Goal: Navigation & Orientation: Find specific page/section

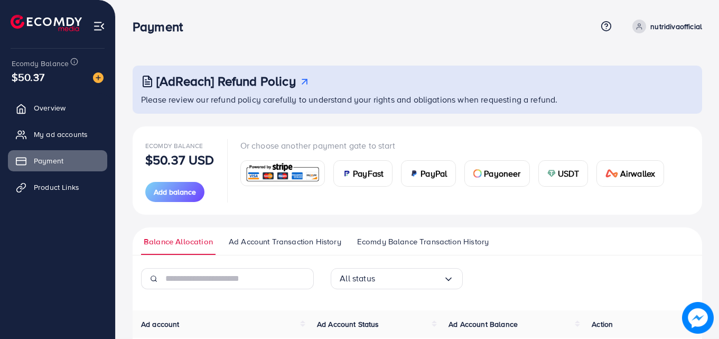
scroll to position [118, 0]
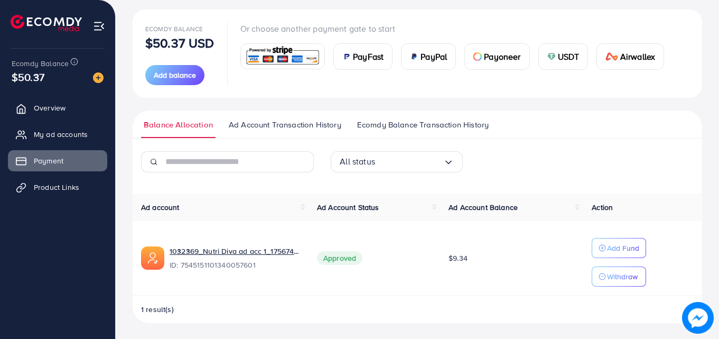
scroll to position [118, 0]
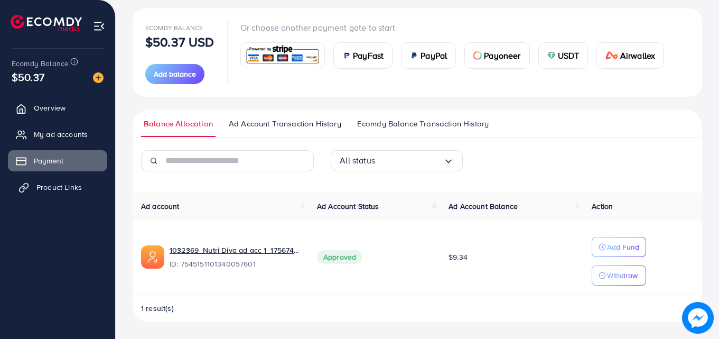
click at [62, 192] on span "Product Links" at bounding box center [58, 187] width 45 height 11
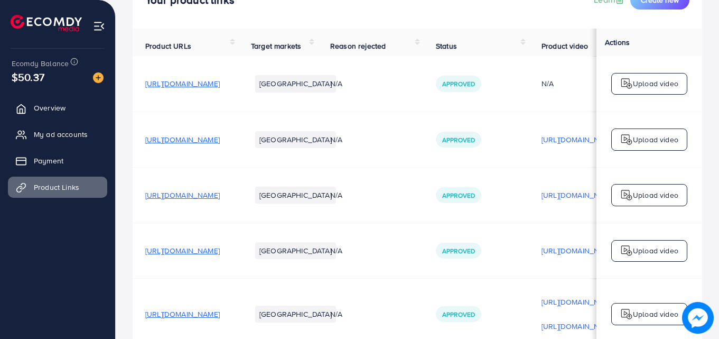
scroll to position [150, 0]
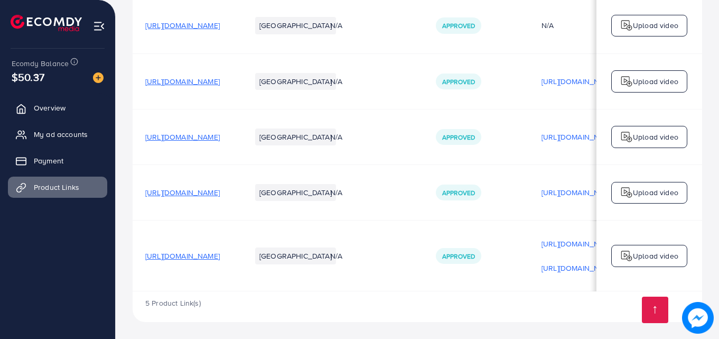
click at [220, 253] on span "[URL][DOMAIN_NAME]" at bounding box center [182, 255] width 74 height 11
click at [220, 188] on span "[URL][DOMAIN_NAME]" at bounding box center [182, 192] width 74 height 11
click at [220, 132] on span "[URL][DOMAIN_NAME]" at bounding box center [182, 137] width 74 height 11
click at [220, 135] on span "[URL][DOMAIN_NAME]" at bounding box center [182, 137] width 74 height 11
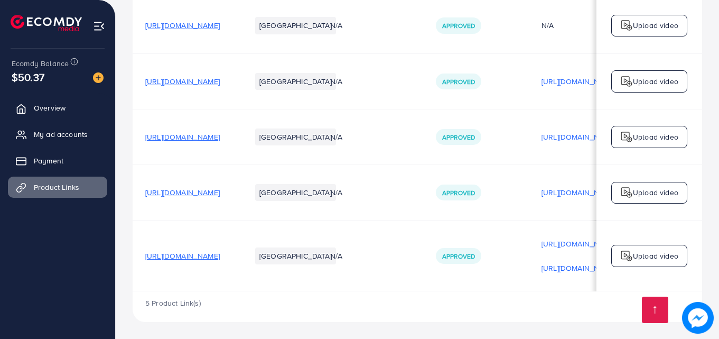
click at [220, 78] on span "[URL][DOMAIN_NAME]" at bounding box center [182, 81] width 74 height 11
